Goal: Task Accomplishment & Management: Use online tool/utility

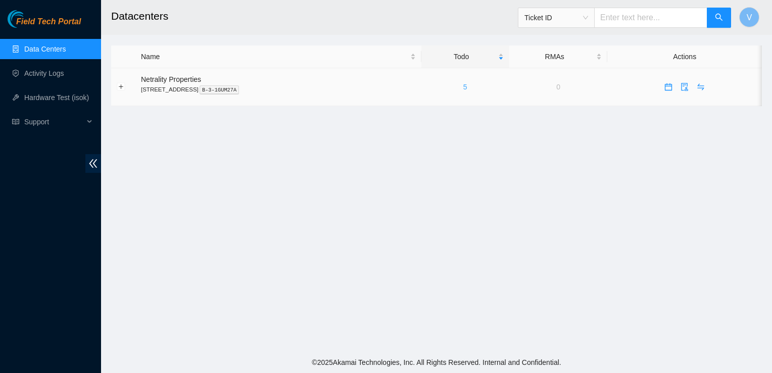
click at [467, 90] on link "5" at bounding box center [465, 87] width 4 height 8
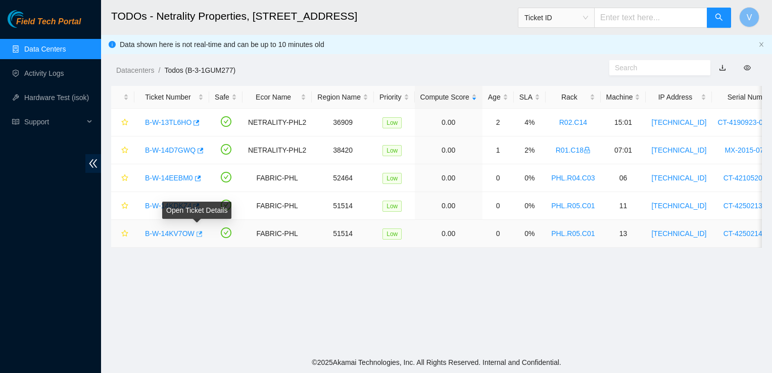
click at [196, 234] on icon "button" at bounding box center [198, 233] width 7 height 7
click at [200, 233] on button "button" at bounding box center [198, 234] width 8 height 16
click at [364, 318] on main "TODOs - Netrality Properties, 401 N. Broad (Philadelphia) Ticket ID V Data show…" at bounding box center [436, 176] width 671 height 352
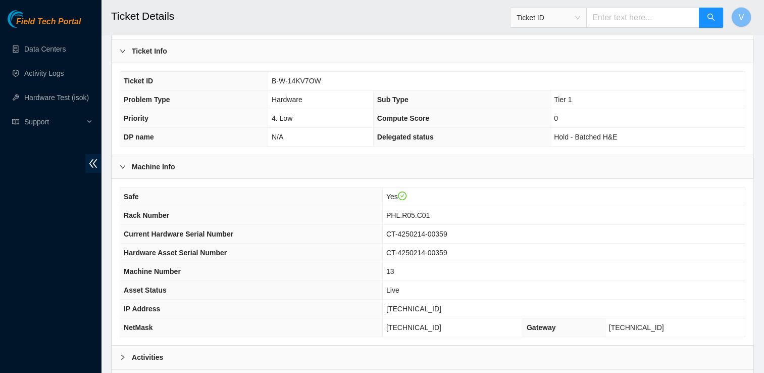
scroll to position [309, 0]
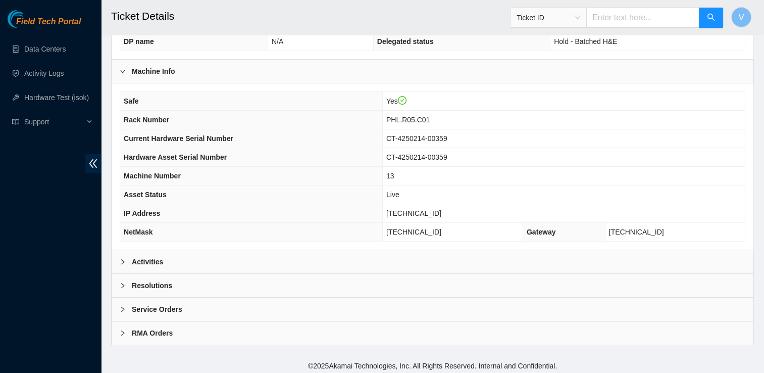
click at [189, 268] on div "Activities" at bounding box center [433, 261] width 642 height 23
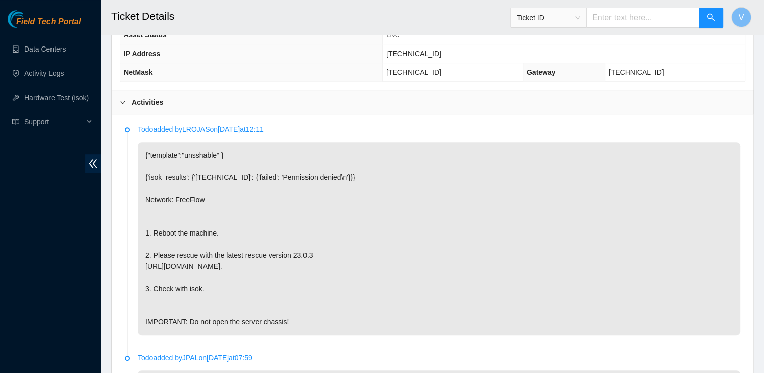
scroll to position [0, 0]
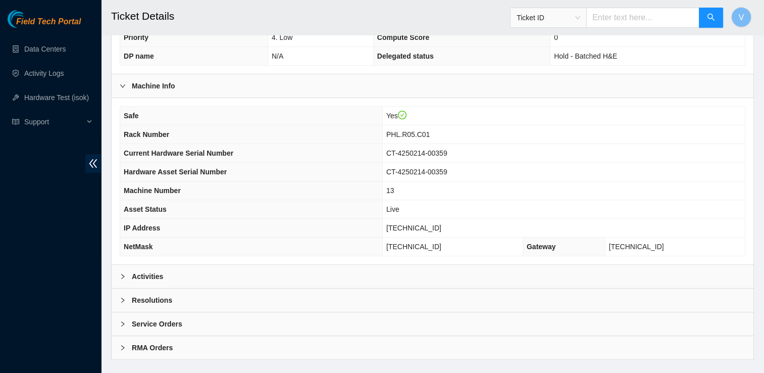
scroll to position [309, 0]
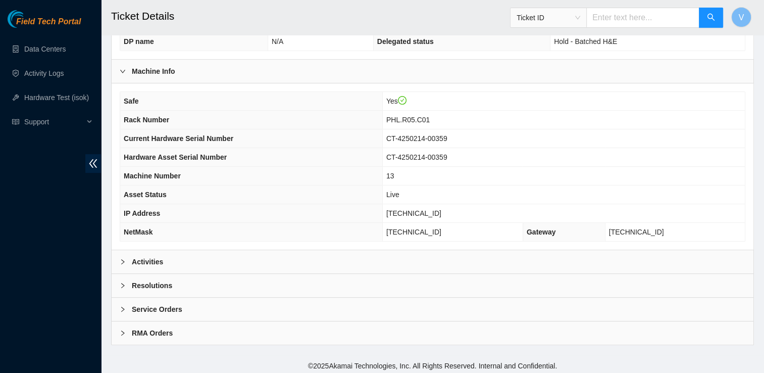
click at [229, 254] on div "Activities" at bounding box center [433, 261] width 642 height 23
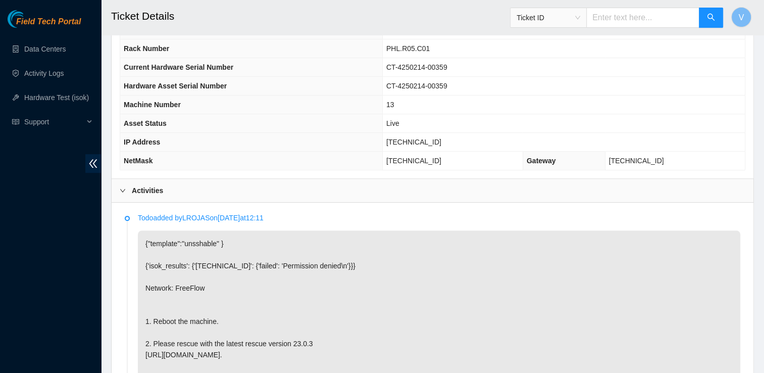
scroll to position [0, 0]
